Goal: Task Accomplishment & Management: Complete application form

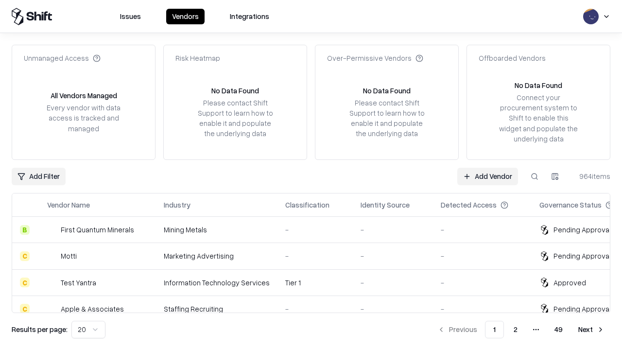
click at [487, 176] on link "Add Vendor" at bounding box center [487, 176] width 61 height 17
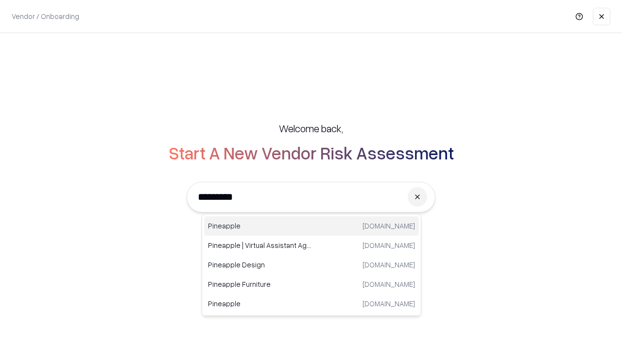
click at [311, 226] on div "Pineapple [DOMAIN_NAME]" at bounding box center [311, 225] width 215 height 19
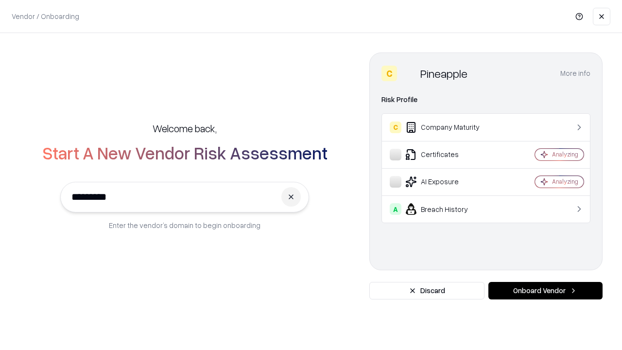
type input "*********"
click at [545, 291] on button "Onboard Vendor" at bounding box center [545, 290] width 114 height 17
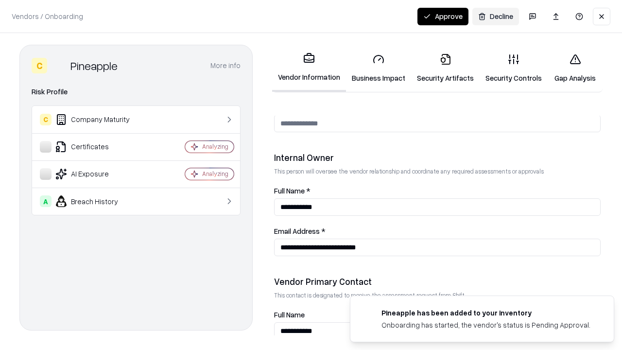
scroll to position [503, 0]
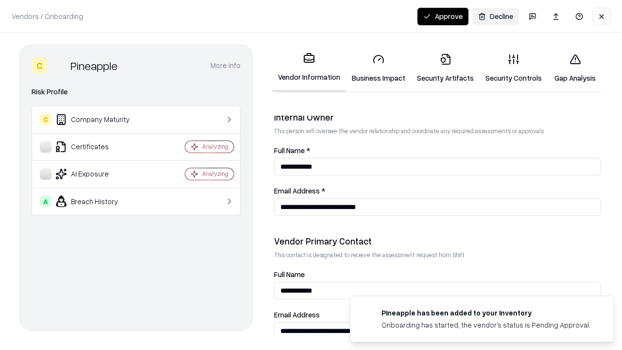
click at [445, 68] on link "Security Artifacts" at bounding box center [445, 68] width 69 height 45
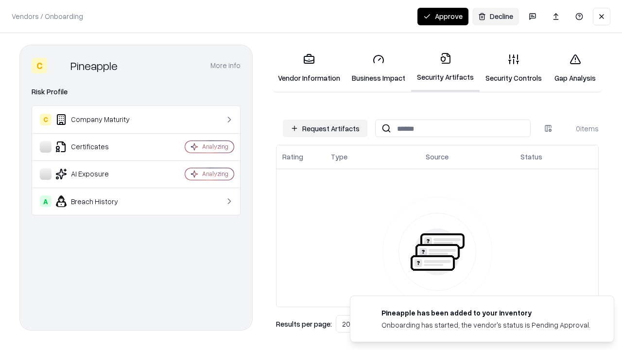
click at [325, 128] on button "Request Artifacts" at bounding box center [325, 128] width 85 height 17
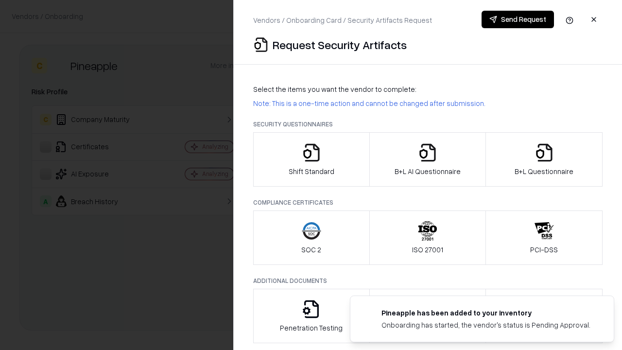
click at [544, 159] on icon "button" at bounding box center [543, 152] width 19 height 19
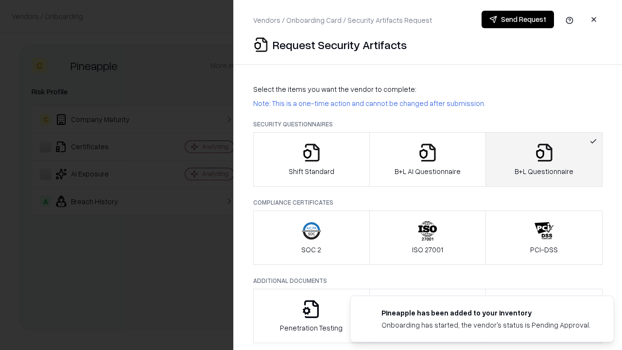
click at [427, 159] on icon "button" at bounding box center [427, 152] width 19 height 19
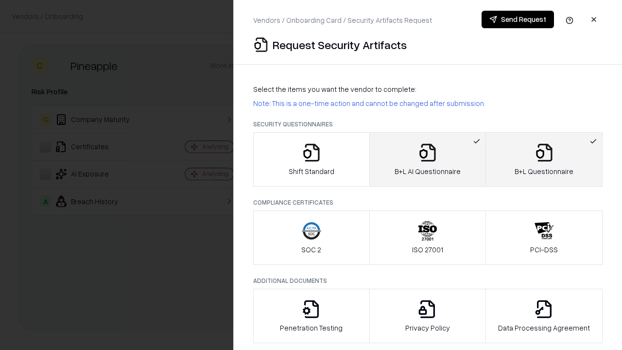
click at [517, 19] on button "Send Request" at bounding box center [518, 19] width 72 height 17
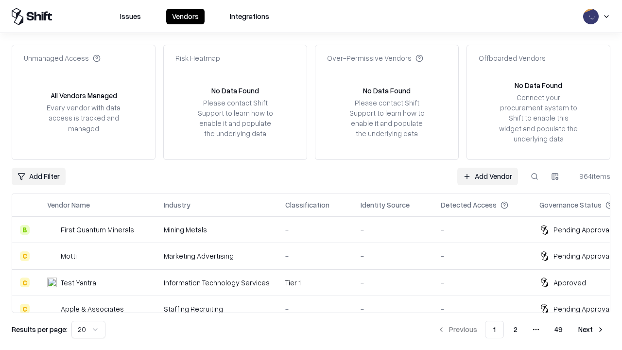
click at [534, 176] on button at bounding box center [534, 176] width 17 height 17
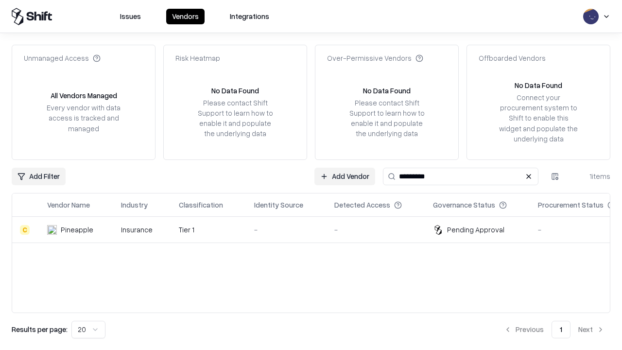
type input "*********"
click at [317, 229] on div "-" at bounding box center [286, 229] width 65 height 10
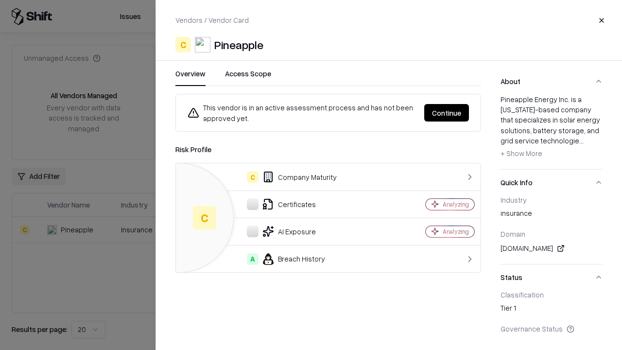
click at [447, 113] on button "Continue" at bounding box center [446, 112] width 45 height 17
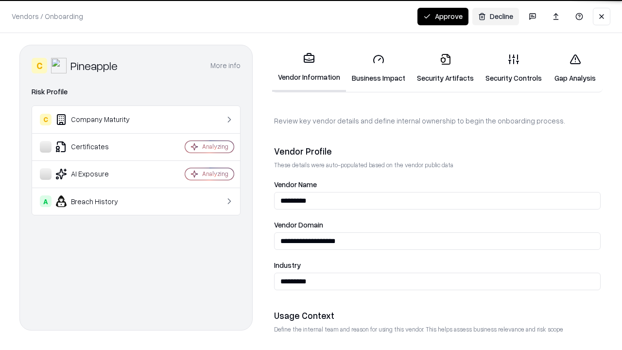
click at [445, 68] on link "Security Artifacts" at bounding box center [445, 68] width 69 height 45
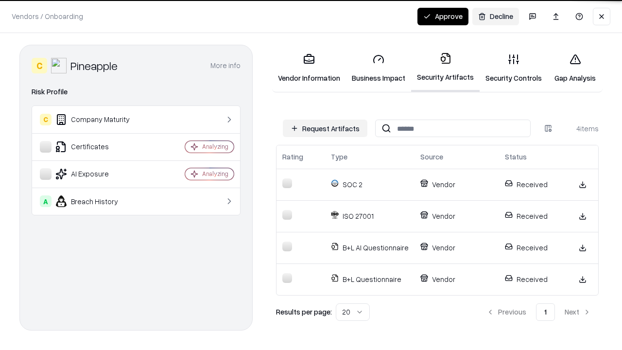
click at [443, 16] on button "Approve" at bounding box center [442, 16] width 51 height 17
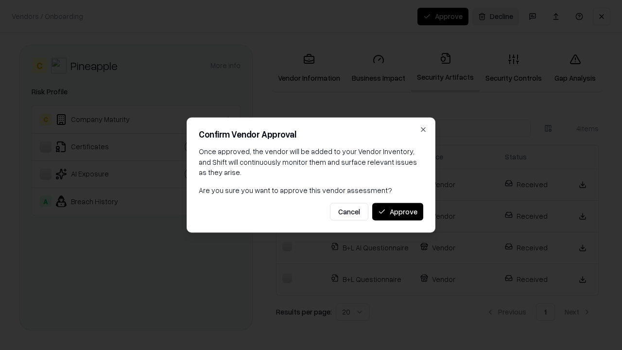
click at [397, 211] on button "Approve" at bounding box center [397, 211] width 51 height 17
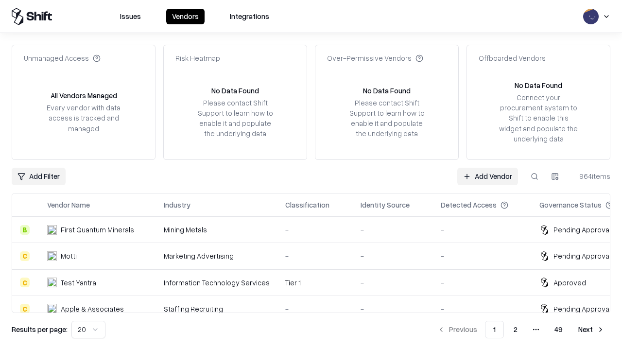
type input "*********"
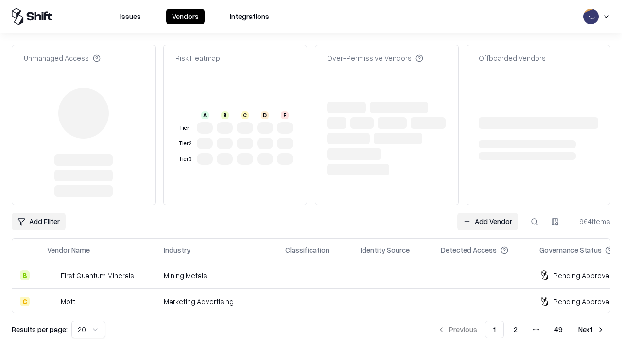
click at [487, 213] on link "Add Vendor" at bounding box center [487, 221] width 61 height 17
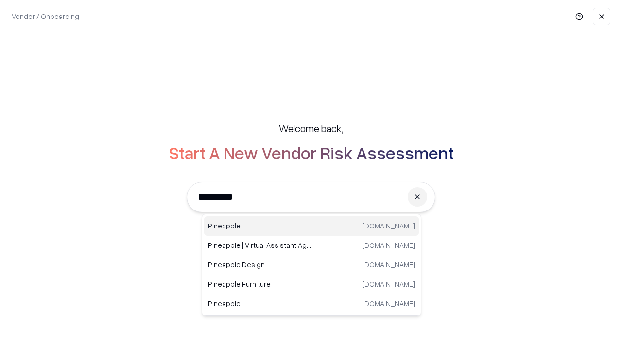
click at [311, 226] on div "Pineapple pineappleenergy.com" at bounding box center [311, 225] width 215 height 19
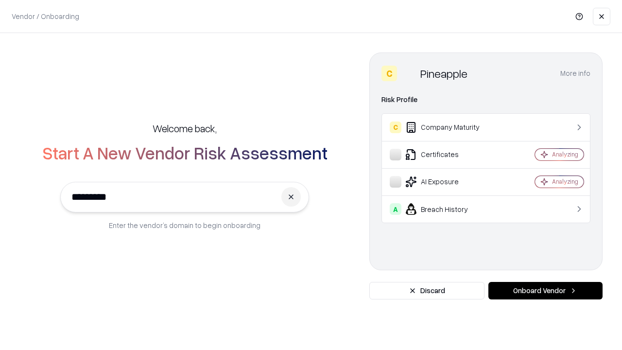
type input "*********"
click at [545, 291] on button "Onboard Vendor" at bounding box center [545, 290] width 114 height 17
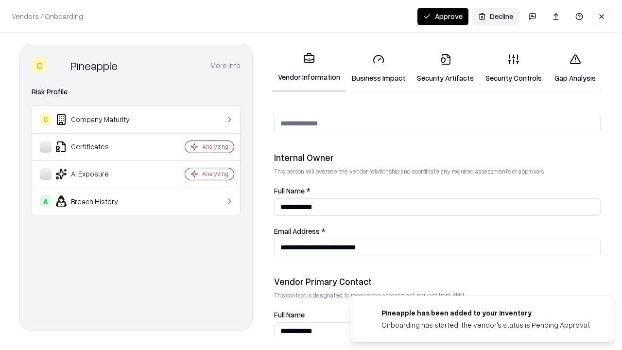
scroll to position [503, 0]
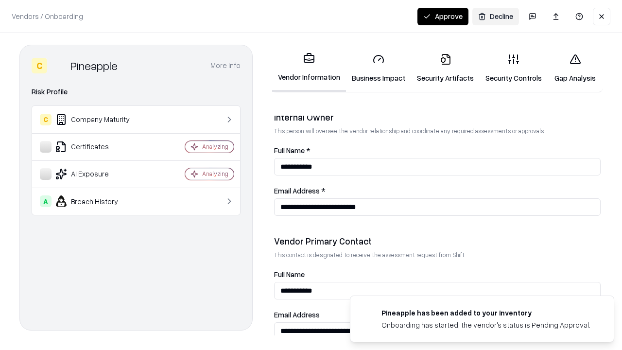
click at [443, 16] on button "Approve" at bounding box center [442, 16] width 51 height 17
